Goal: Find specific page/section: Find specific page/section

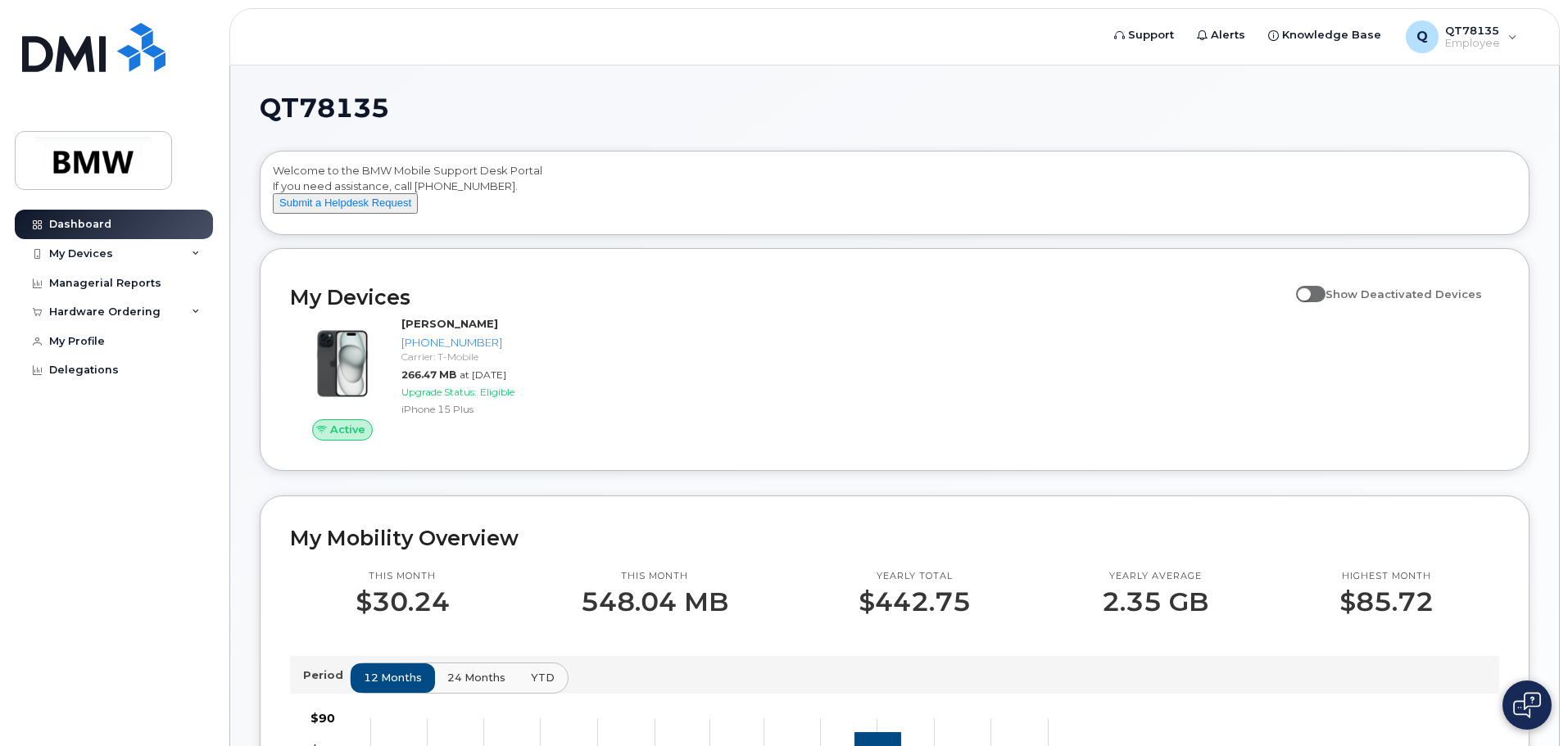
click at [1326, 302] on span at bounding box center [1310, 294] width 30 height 16
click at [1309, 292] on input "Show Deactivated Devices" at bounding box center [1302, 285] width 14 height 14
checkbox input "false"
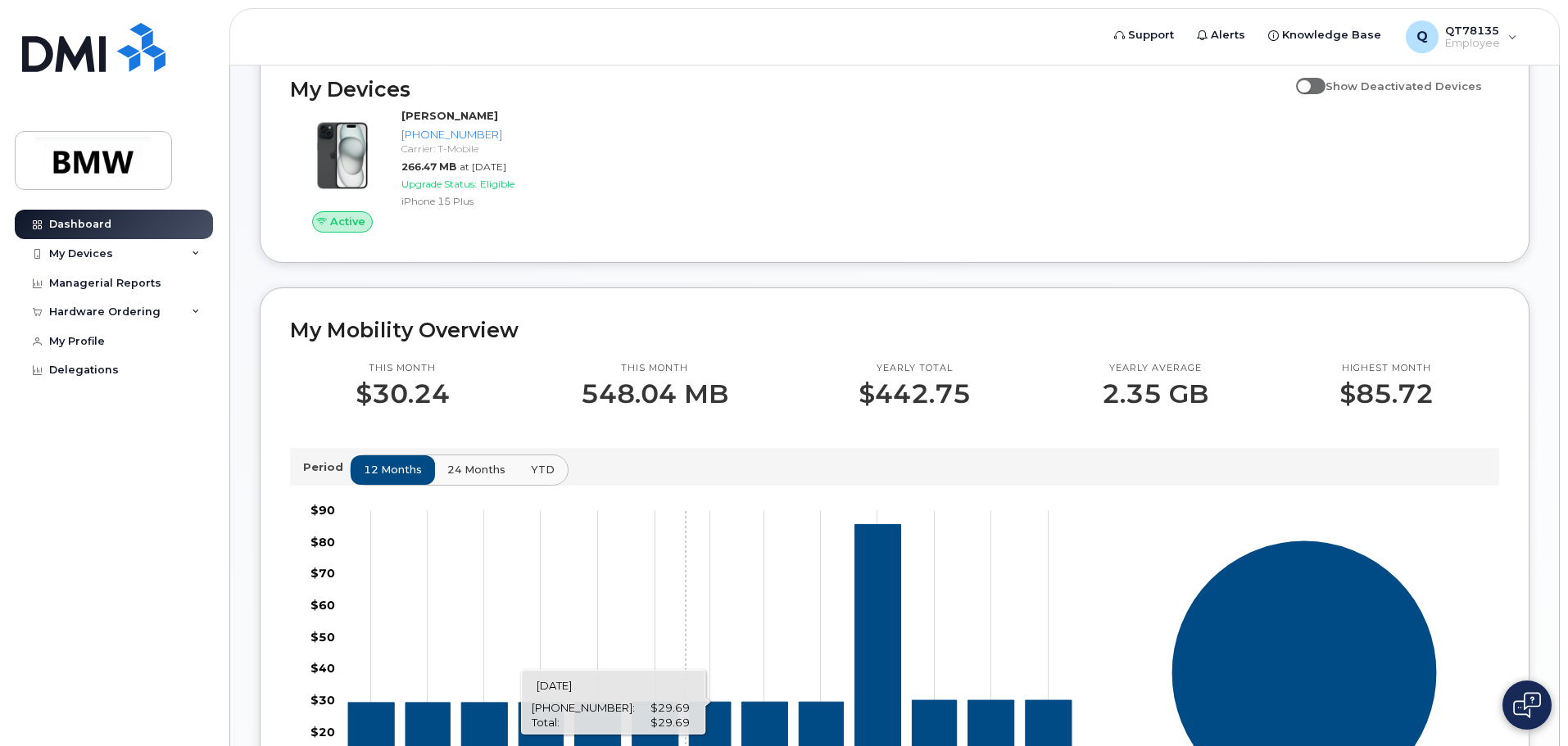
scroll to position [164, 0]
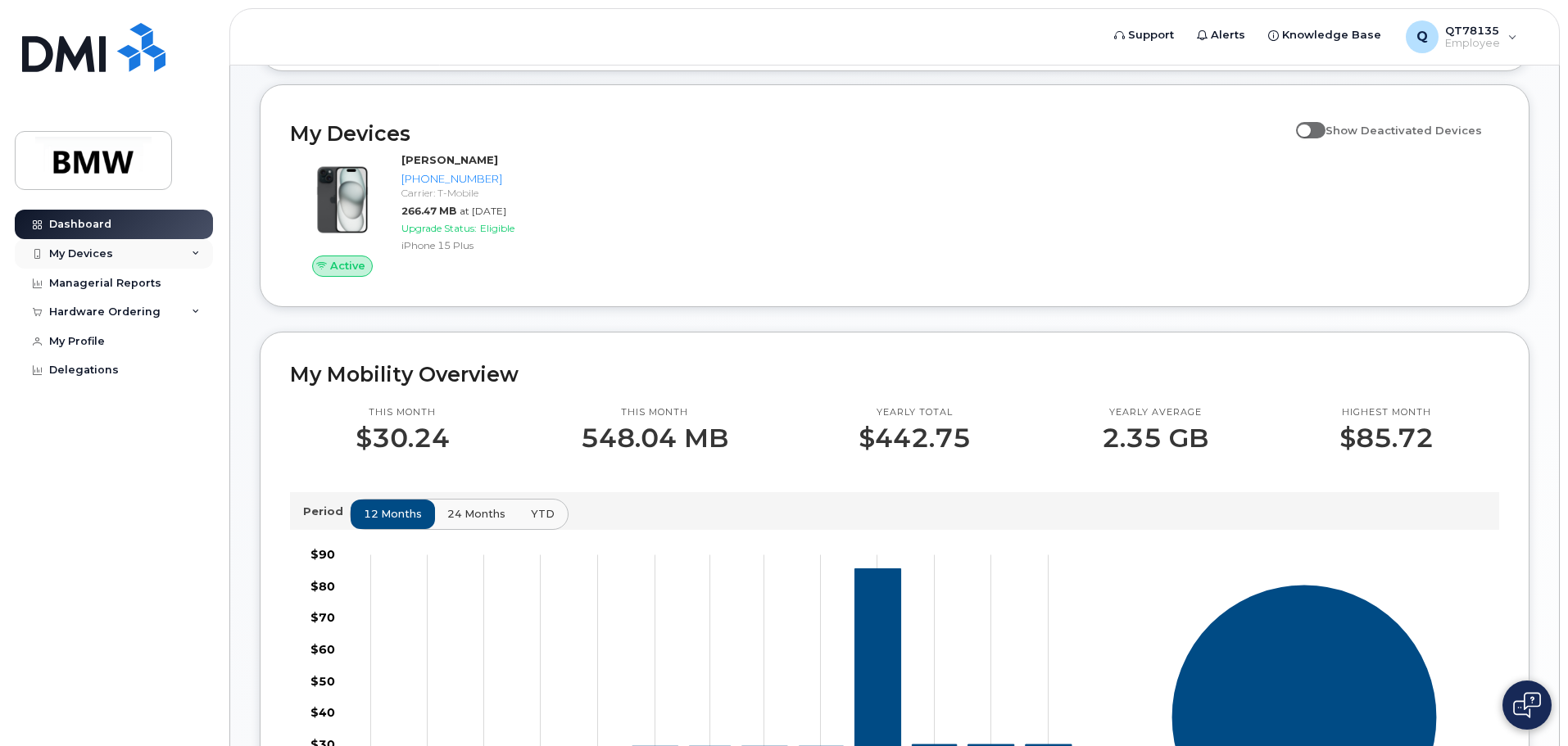
click at [71, 250] on div "My Devices" at bounding box center [81, 254] width 64 height 14
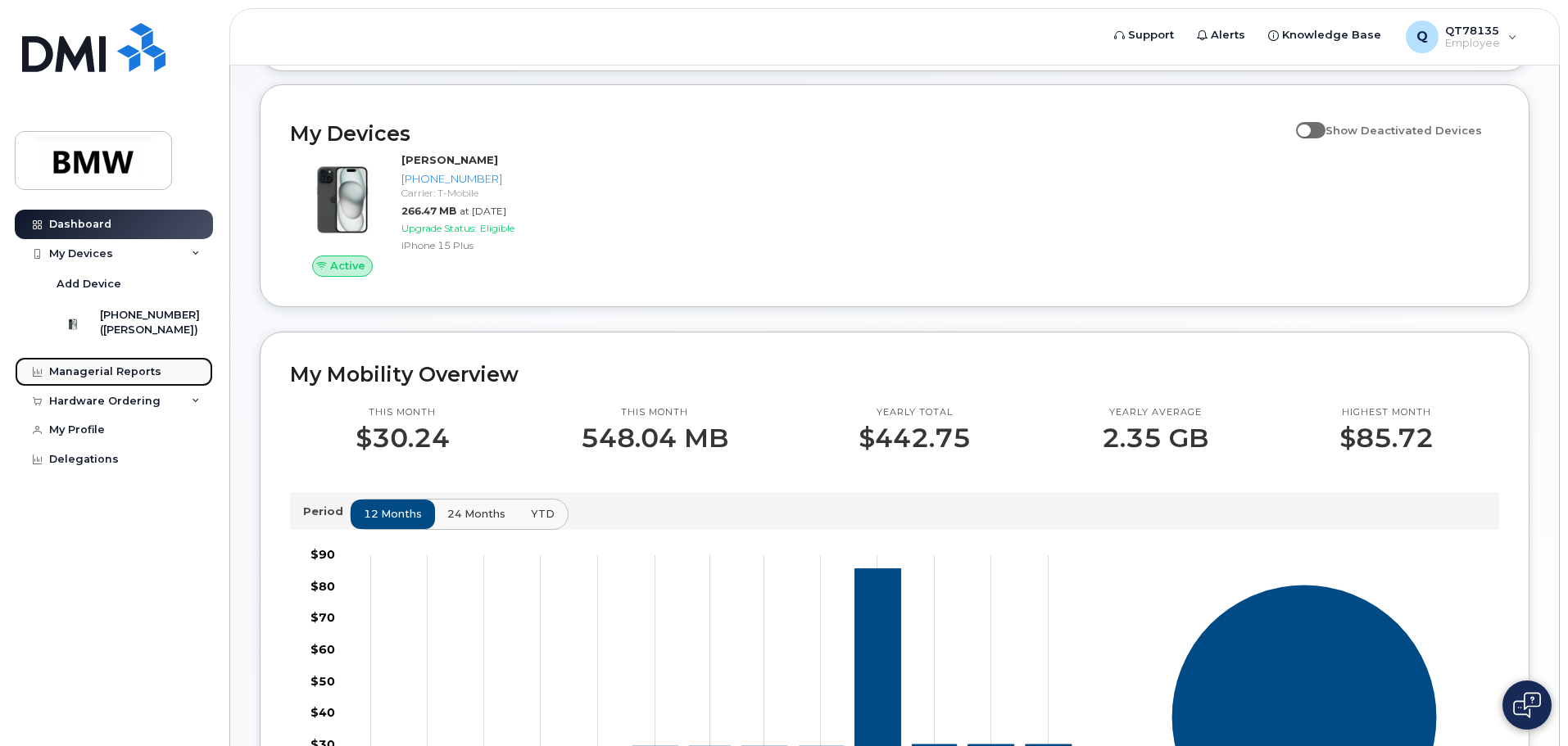
click at [120, 378] on div "Managerial Reports" at bounding box center [105, 371] width 113 height 14
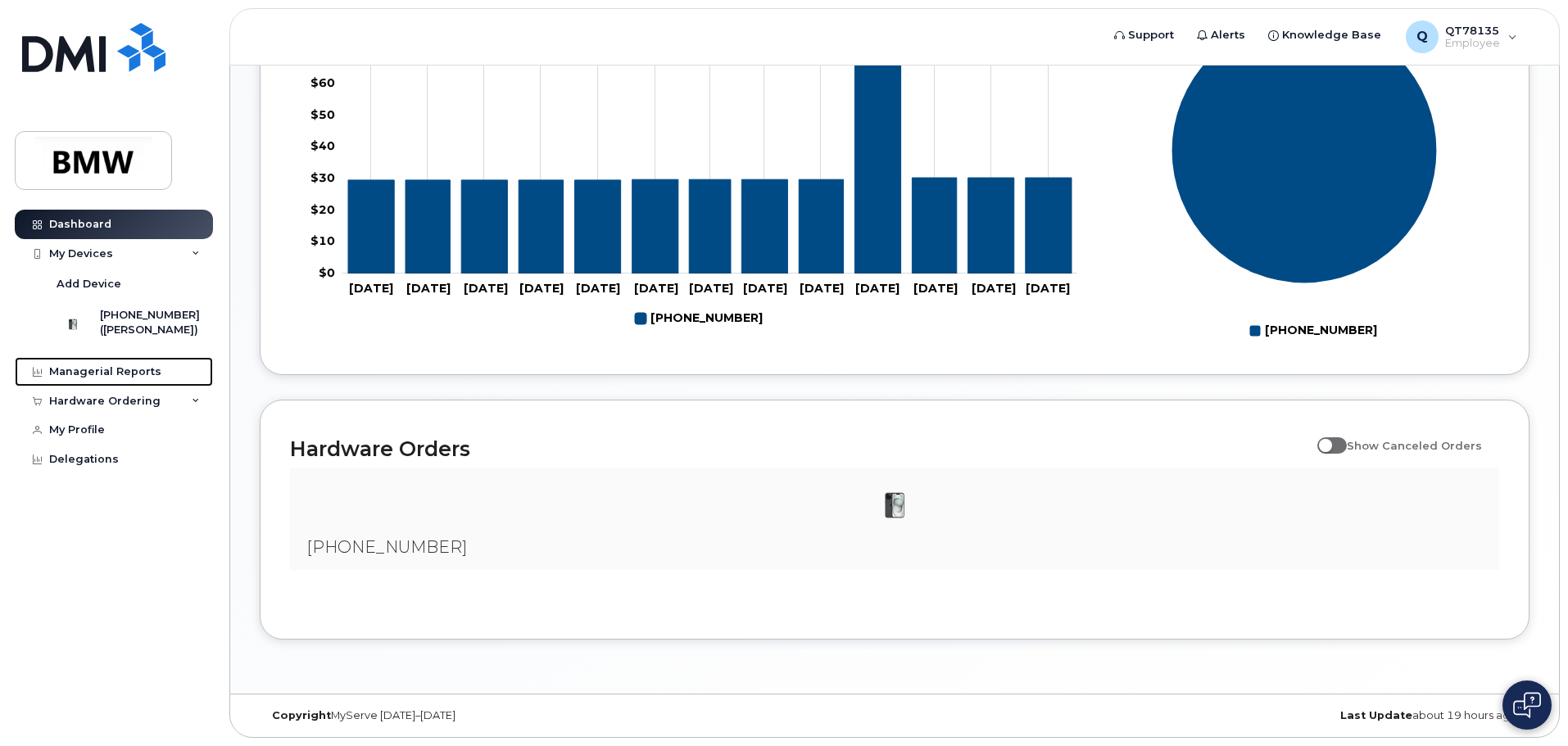
scroll to position [745, 0]
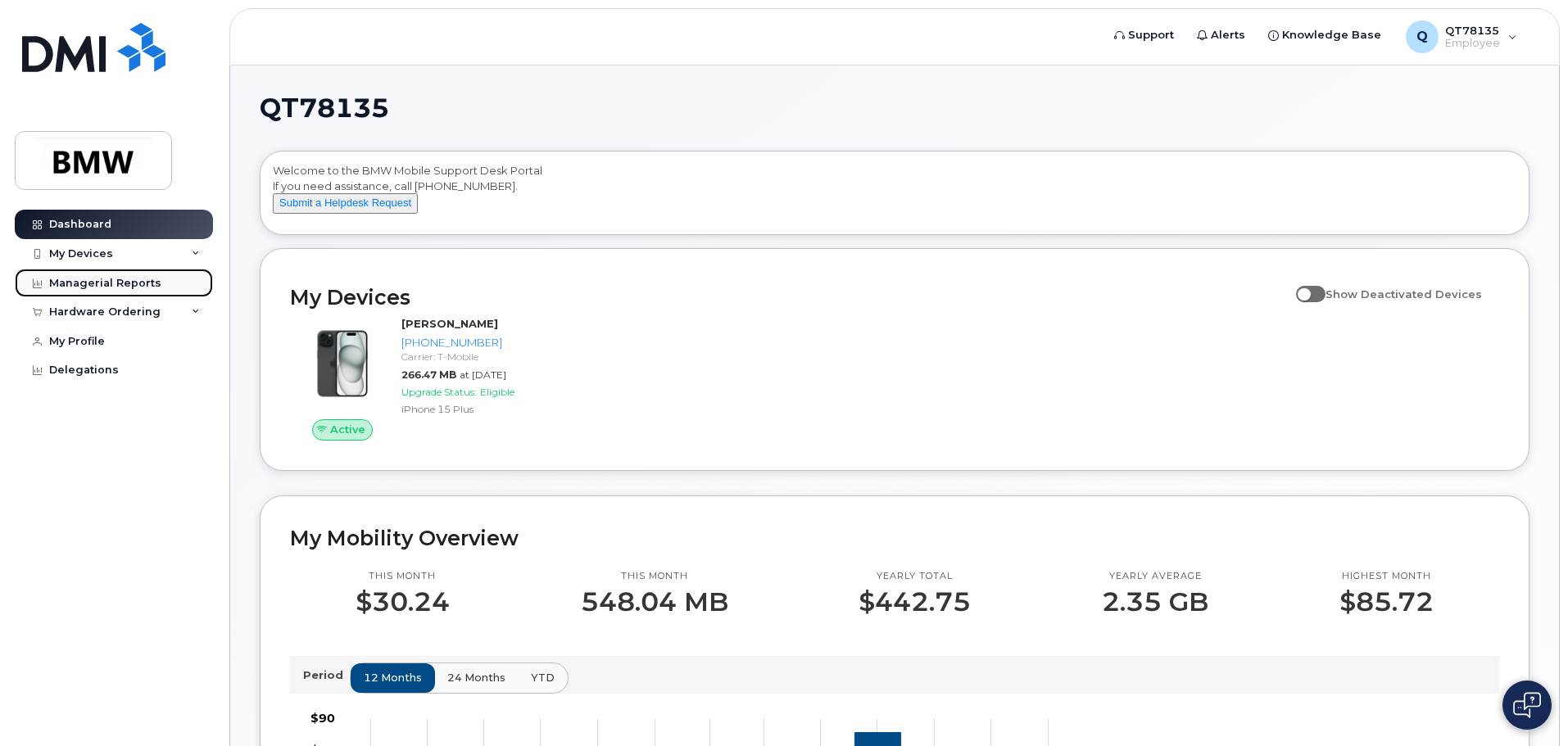
click at [114, 279] on div "Managerial Reports" at bounding box center [105, 283] width 113 height 14
click at [87, 278] on div "Managerial Reports" at bounding box center [105, 283] width 113 height 14
